Goal: Information Seeking & Learning: Obtain resource

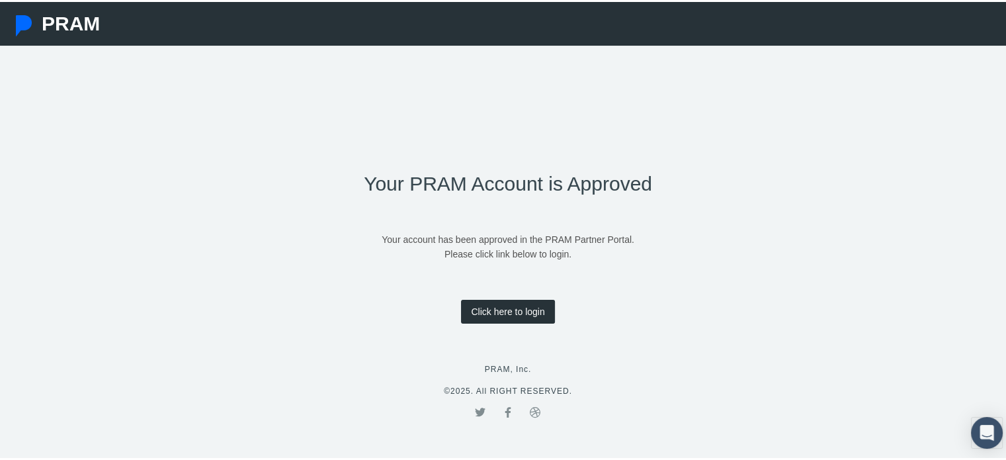
click at [513, 298] on link "Click here to login" at bounding box center [507, 310] width 93 height 24
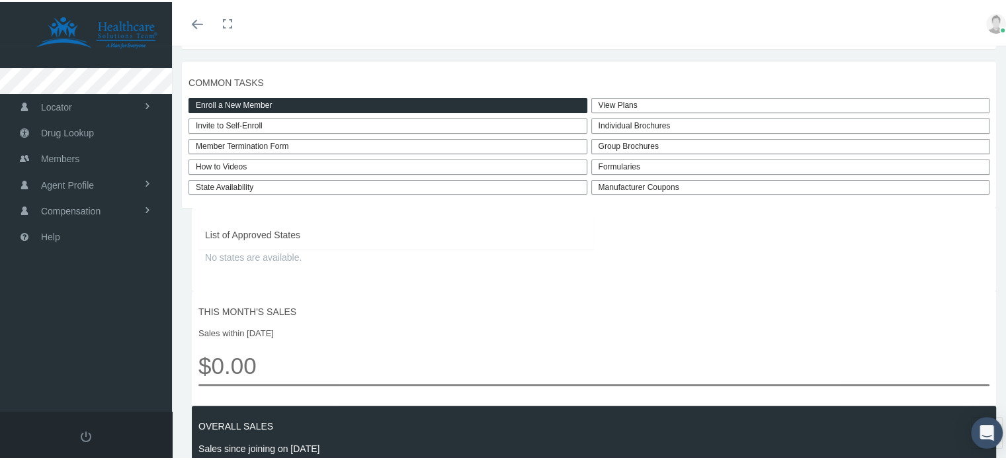
scroll to position [313, 0]
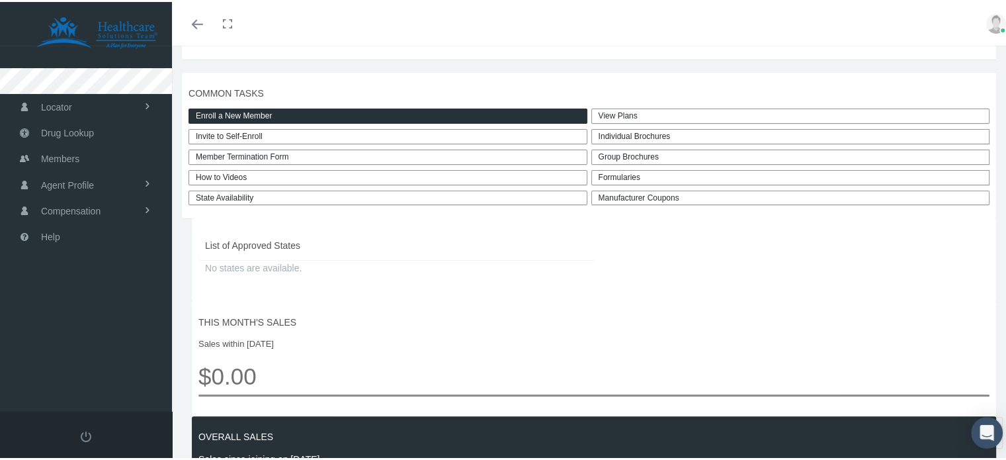
click at [622, 183] on div "Formularies" at bounding box center [790, 175] width 399 height 15
click at [632, 183] on div "Formularies" at bounding box center [790, 175] width 399 height 15
click at [691, 183] on div "Formularies" at bounding box center [790, 175] width 399 height 15
click at [638, 122] on link "View Plans" at bounding box center [790, 114] width 399 height 15
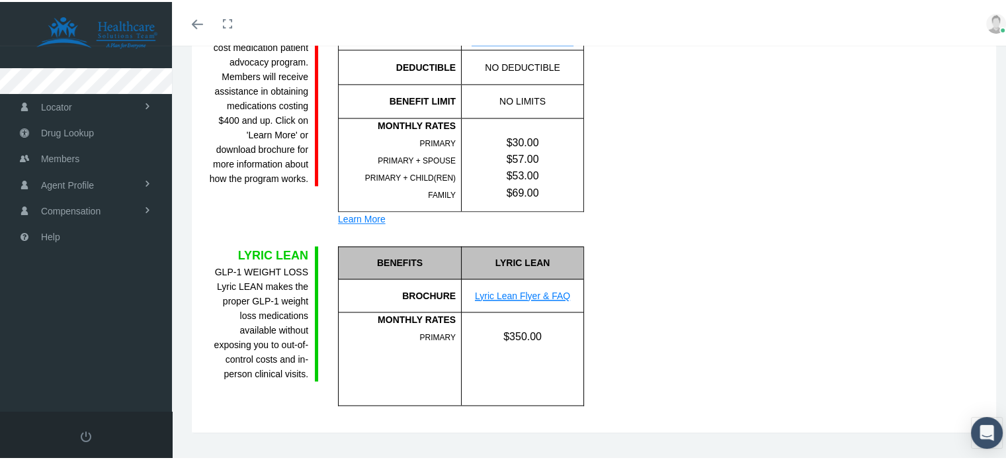
scroll to position [1832, 0]
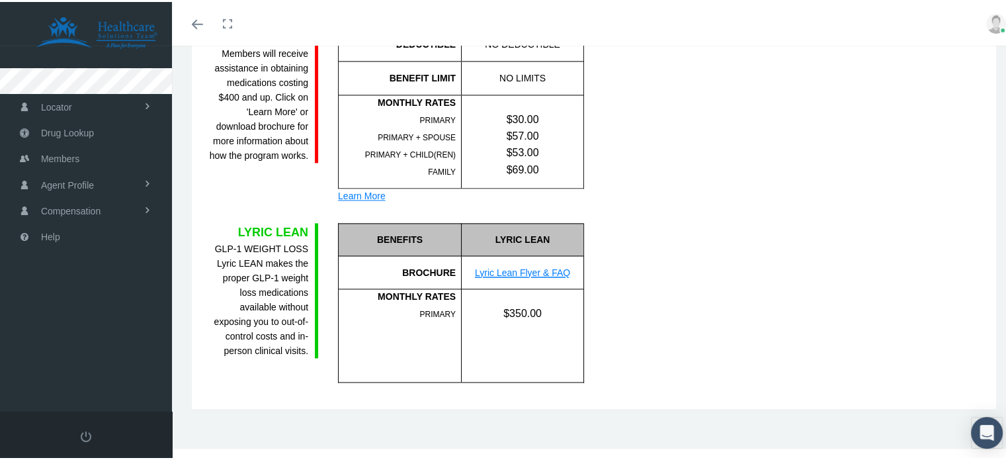
click at [521, 266] on link "Lyric Lean Flyer & FAQ" at bounding box center [522, 270] width 95 height 11
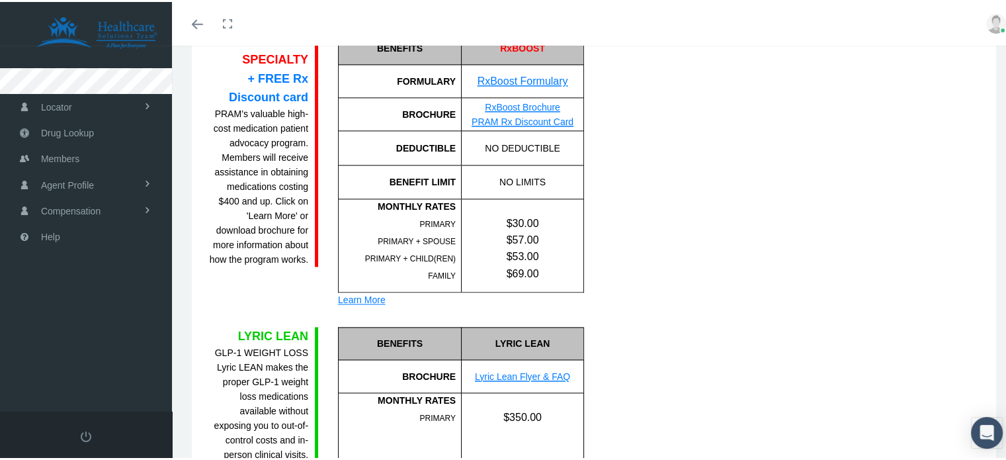
scroll to position [1726, 0]
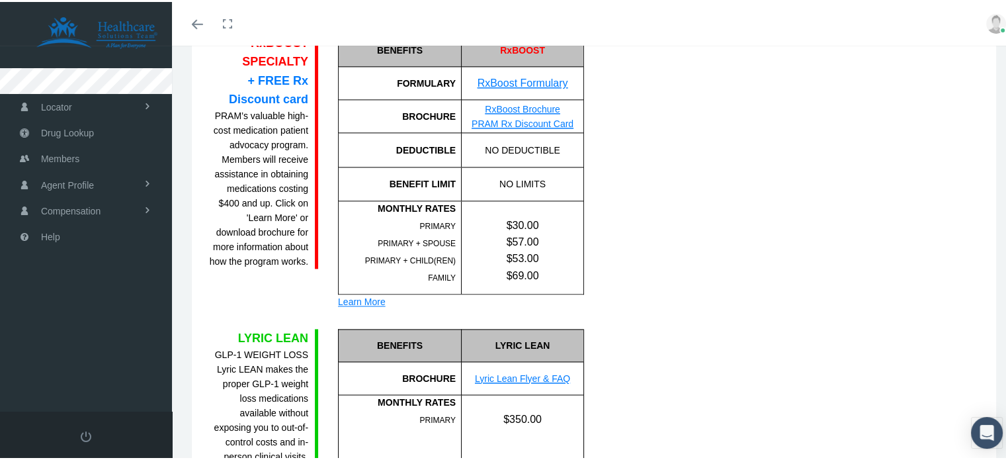
click at [543, 77] on link "RxBoost Formulary" at bounding box center [523, 80] width 91 height 11
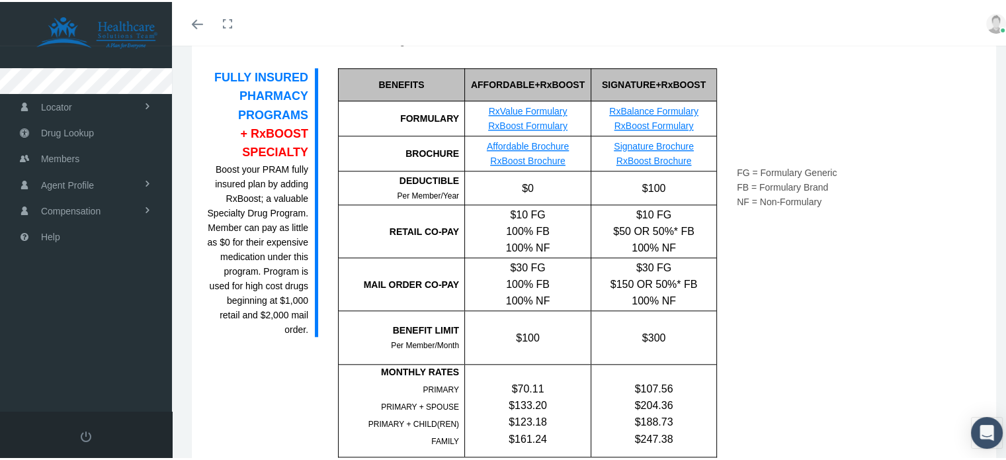
scroll to position [1243, 0]
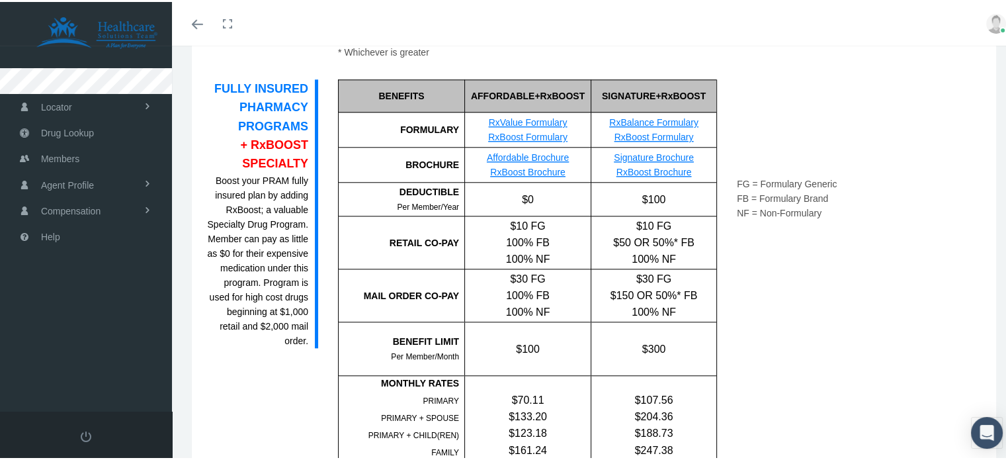
click at [650, 115] on link "RxBalance Formulary" at bounding box center [653, 120] width 89 height 11
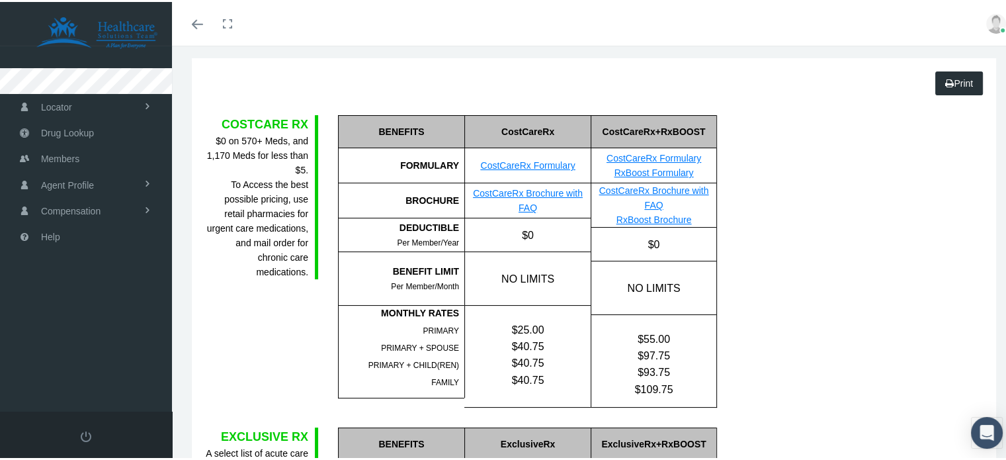
scroll to position [95, 0]
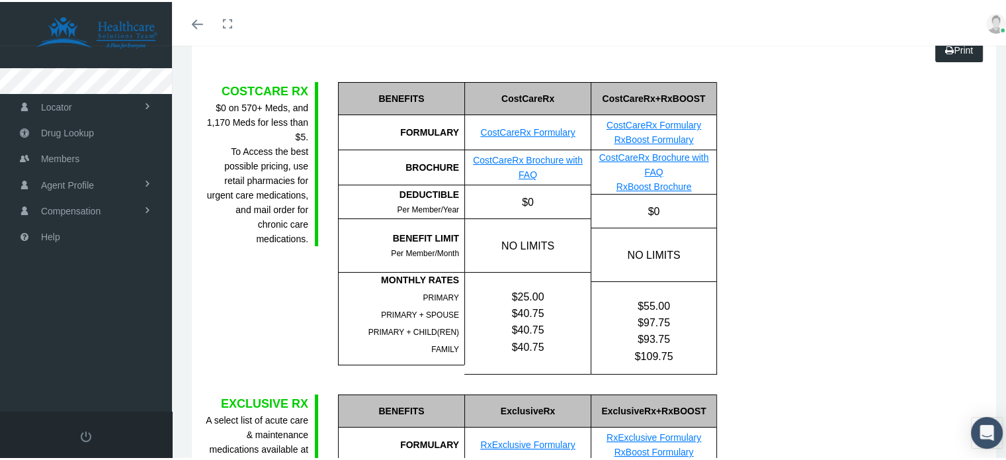
click at [521, 127] on link "CostCareRx Formulary" at bounding box center [527, 130] width 95 height 11
click at [552, 153] on link "CostCareRx Brochure with FAQ" at bounding box center [528, 165] width 110 height 25
